Goal: Transaction & Acquisition: Purchase product/service

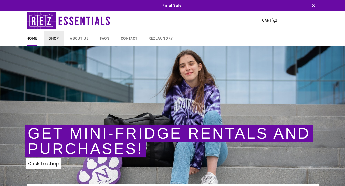
click at [52, 37] on link "Shop" at bounding box center [54, 38] width 20 height 15
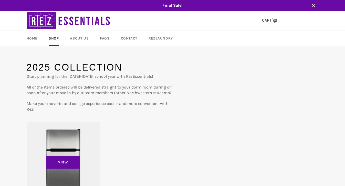
click at [73, 143] on div "View" at bounding box center [63, 166] width 73 height 88
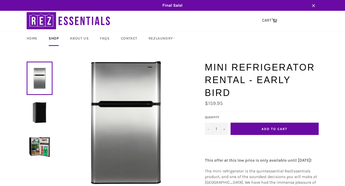
click at [272, 130] on span "Add to Cart" at bounding box center [274, 129] width 26 height 4
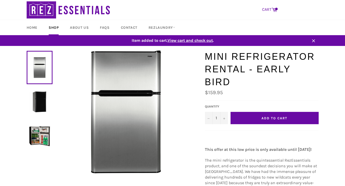
click at [275, 10] on icon at bounding box center [274, 10] width 6 height 6
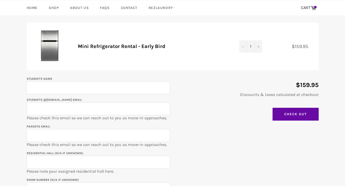
scroll to position [63, 0]
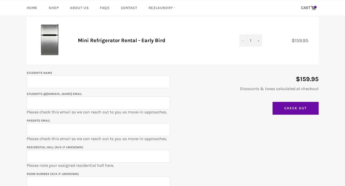
click at [55, 84] on input "Student's Name" at bounding box center [98, 81] width 143 height 13
type input "S"
type input "[PERSON_NAME]"
type input "k"
type input "[EMAIL_ADDRESS][DOMAIN_NAME]"
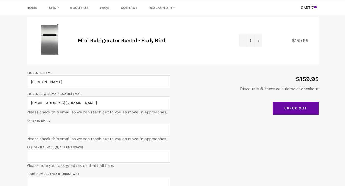
click at [48, 131] on input "Parents email" at bounding box center [98, 129] width 143 height 13
type input "[EMAIL_ADDRESS][DOMAIN_NAME]"
click at [66, 154] on input "Residential Hall (N/A if unknown)" at bounding box center [98, 155] width 143 height 13
type input "[PERSON_NAME] [PERSON_NAME]"
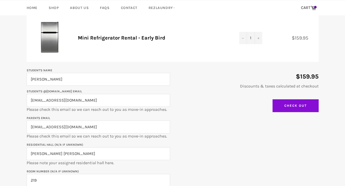
type input "219"
click at [300, 104] on input "Check Out" at bounding box center [295, 105] width 46 height 13
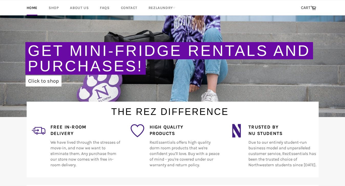
scroll to position [91, 0]
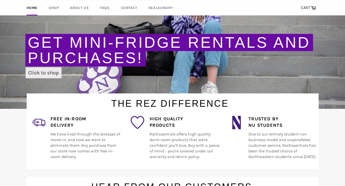
click at [43, 72] on link "Click to shop" at bounding box center [44, 72] width 36 height 11
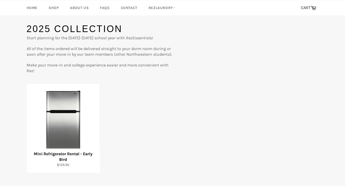
scroll to position [38, 0]
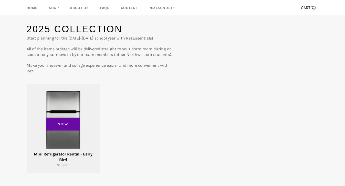
click at [64, 104] on div "View" at bounding box center [63, 128] width 73 height 88
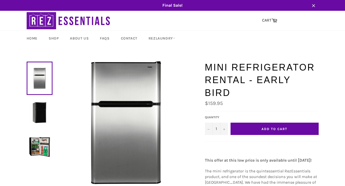
click at [315, 6] on icon "button" at bounding box center [313, 5] width 5 height 5
